Goal: Task Accomplishment & Management: Use online tool/utility

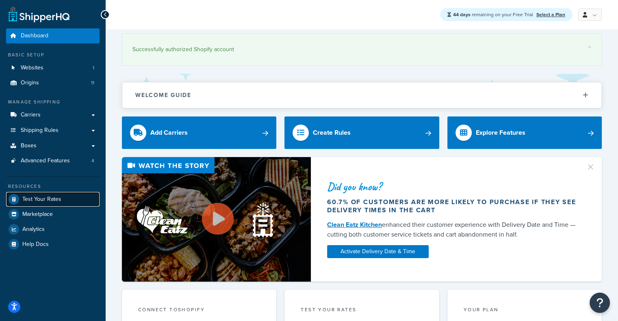
click at [51, 193] on link "Test Your Rates" at bounding box center [52, 199] width 93 height 15
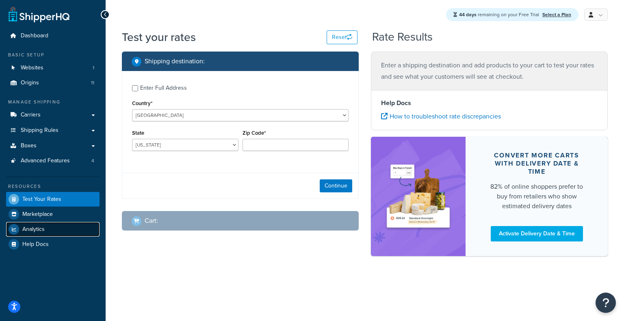
click at [30, 229] on span "Analytics" at bounding box center [33, 229] width 22 height 7
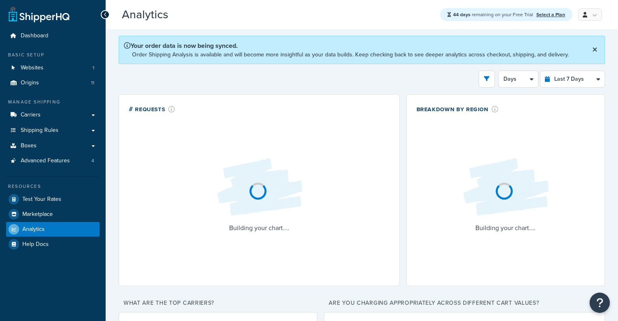
select select "last_7_days"
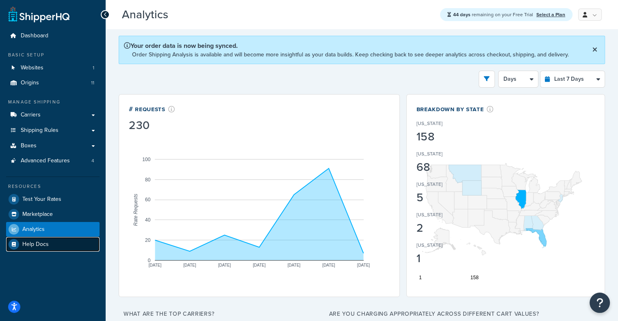
click at [51, 248] on link "Help Docs" at bounding box center [52, 244] width 93 height 15
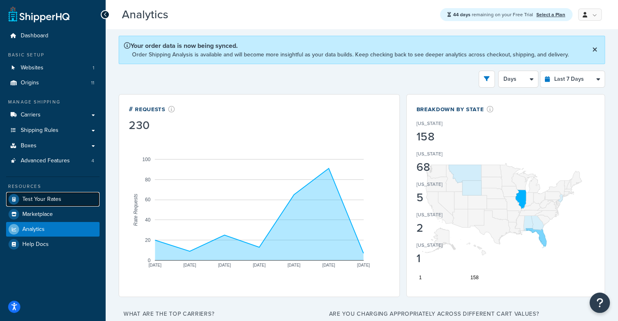
click at [41, 202] on span "Test Your Rates" at bounding box center [41, 199] width 39 height 7
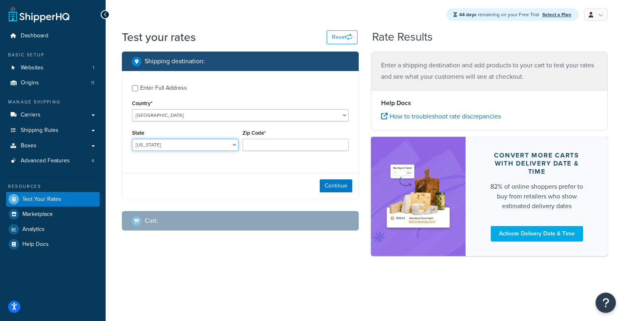
click at [226, 146] on select "[US_STATE] [US_STATE] [US_STATE] [US_STATE] [US_STATE] Armed Forces Americas Ar…" at bounding box center [185, 145] width 106 height 12
click at [275, 140] on input "Zip Code*" at bounding box center [296, 145] width 106 height 12
type input "60193"
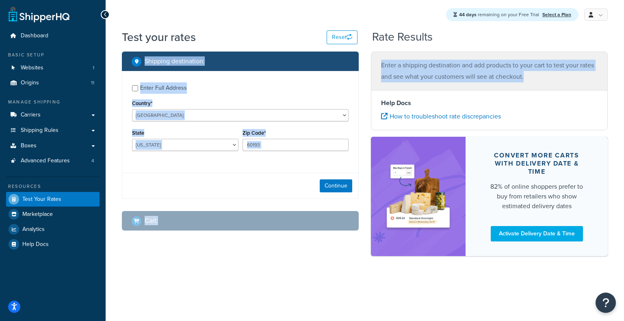
drag, startPoint x: 624, startPoint y: 42, endPoint x: 624, endPoint y: 81, distance: 38.6
click at [618, 81] on div "Test your rates Reset Rate Results Shipping destination : Enter Full Address Co…" at bounding box center [365, 157] width 518 height 256
click at [338, 183] on button "Continue" at bounding box center [336, 186] width 33 height 13
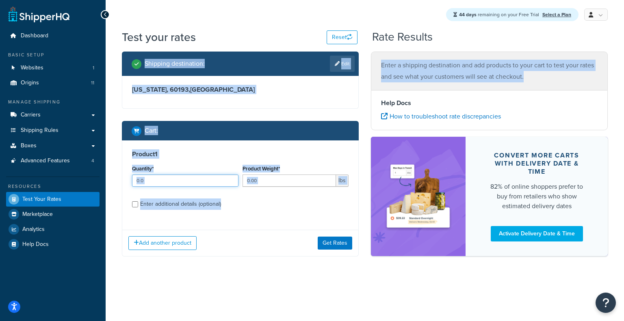
click at [194, 185] on input "Quantity*" at bounding box center [185, 181] width 106 height 12
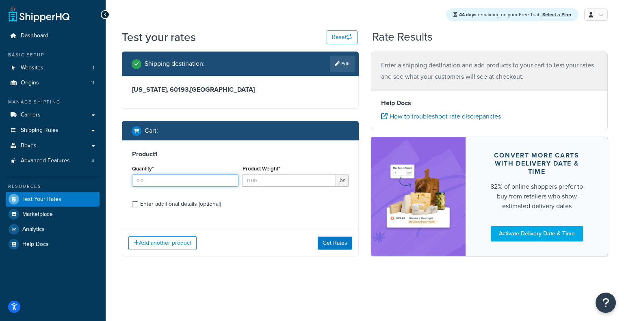
click at [194, 185] on input "Quantity*" at bounding box center [185, 181] width 106 height 12
type input "2"
click at [269, 177] on input "Product Weight*" at bounding box center [290, 181] width 94 height 12
type input "70"
click at [175, 204] on div "Enter additional details (optional)" at bounding box center [180, 204] width 81 height 11
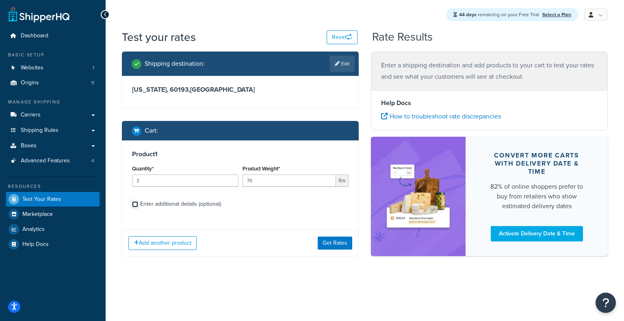
click at [138, 204] on input "Enter additional details (optional)" at bounding box center [135, 205] width 6 height 6
checkbox input "true"
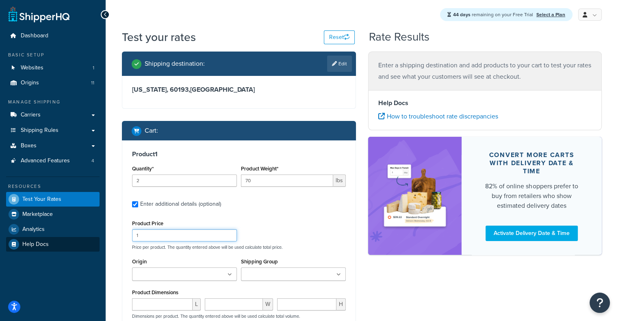
drag, startPoint x: 164, startPoint y: 237, endPoint x: 80, endPoint y: 240, distance: 84.6
click at [80, 240] on div "Dashboard Basic Setup Websites 1 Origins 11 Manage Shipping Carriers Carriers A…" at bounding box center [309, 245] width 618 height 490
click at [272, 37] on div "Test your rates Reset" at bounding box center [238, 37] width 233 height 16
